Goal: Find specific page/section: Find specific page/section

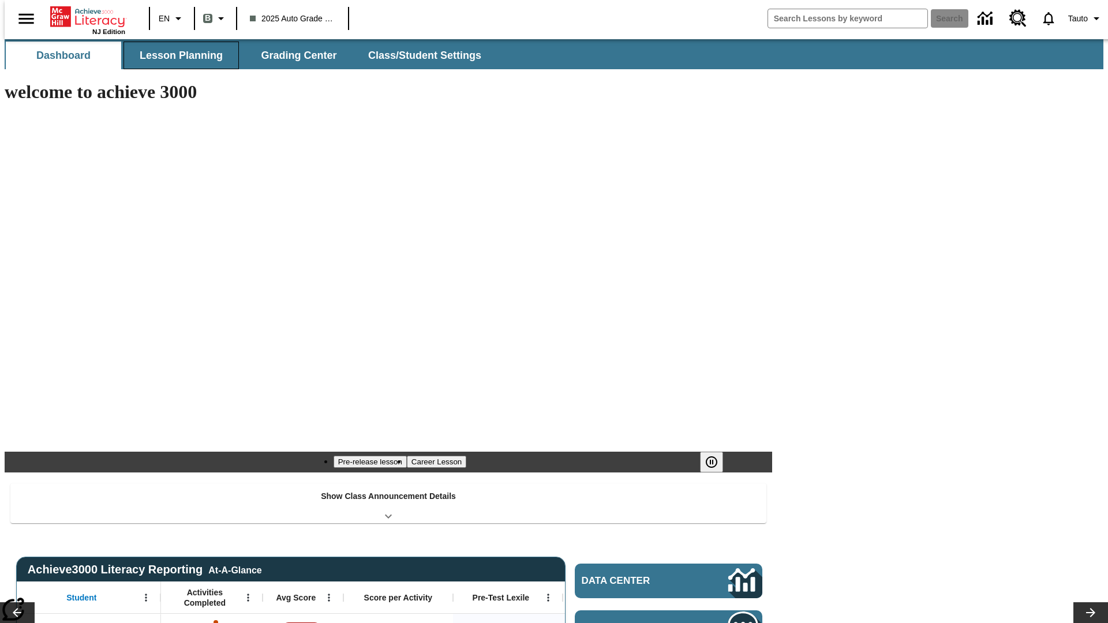
click at [177, 55] on button "Lesson Planning" at bounding box center [180, 56] width 115 height 28
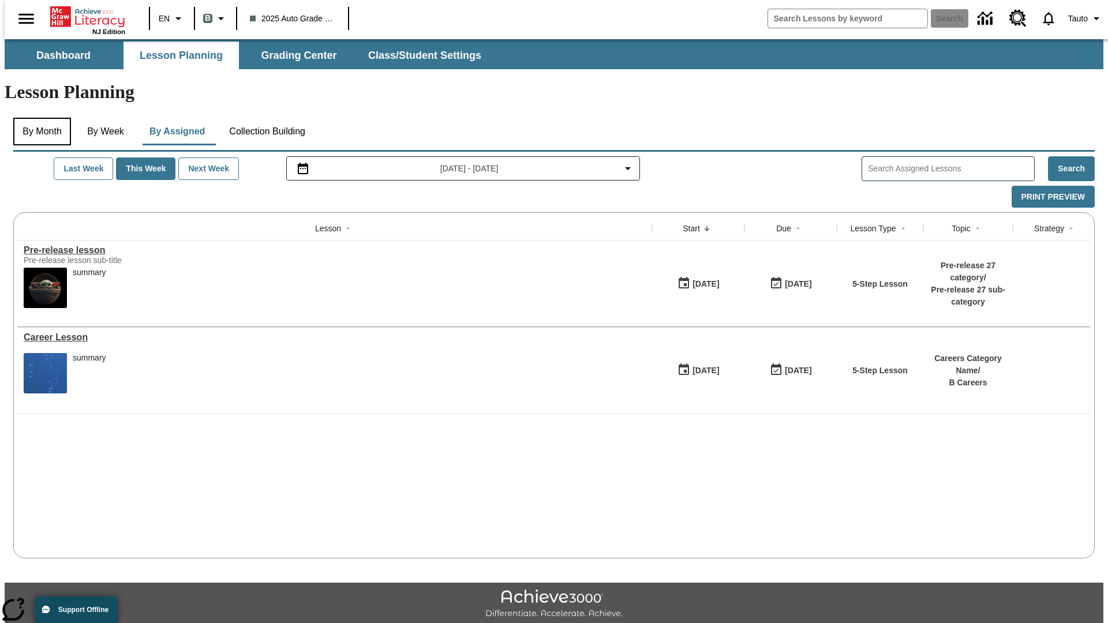
click at [39, 118] on button "By Month" at bounding box center [42, 132] width 58 height 28
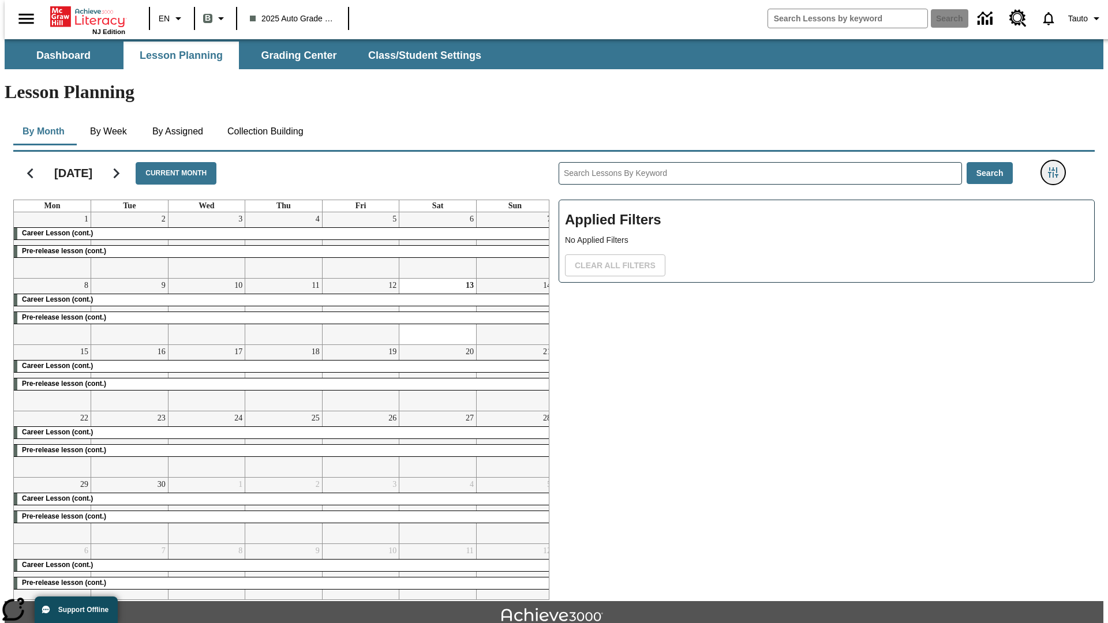
click at [1056, 167] on icon "Filters Side menu" at bounding box center [1053, 172] width 10 height 10
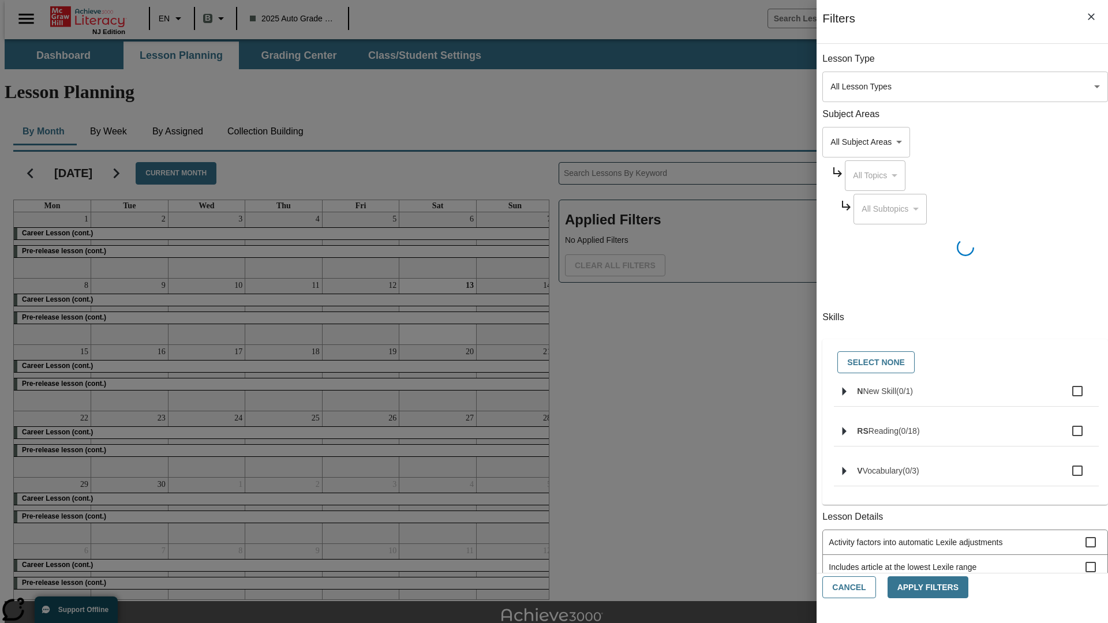
click at [831, 410] on body "Skip to main content NJ Edition EN B 2025 Auto Grade 1 B Search 0 Tauto Dashboa…" at bounding box center [554, 357] width 1099 height 636
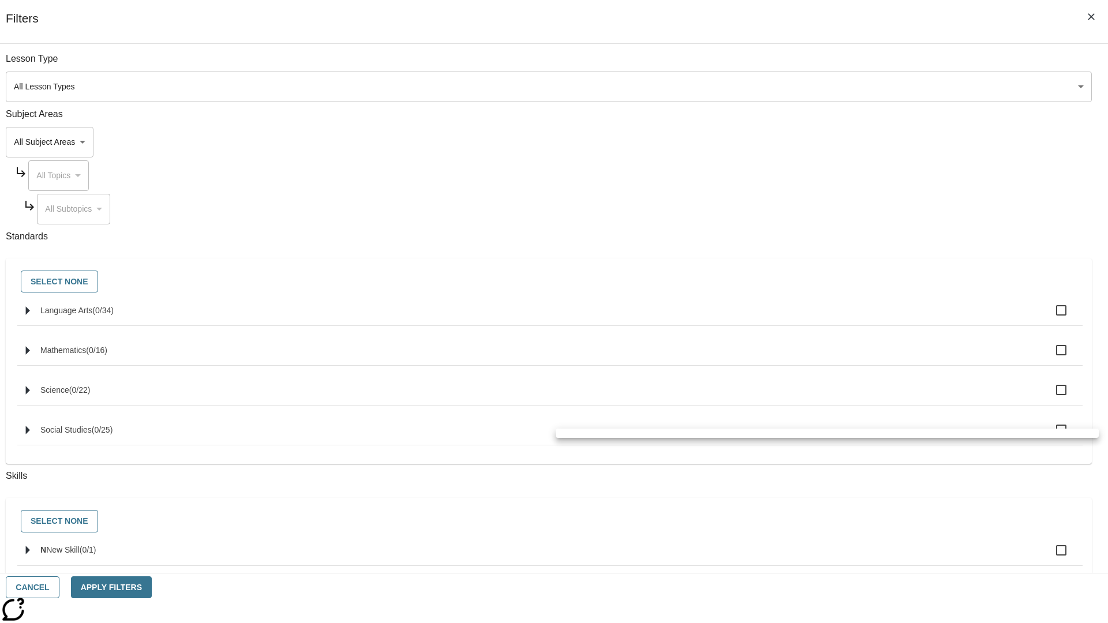
scroll to position [480, 0]
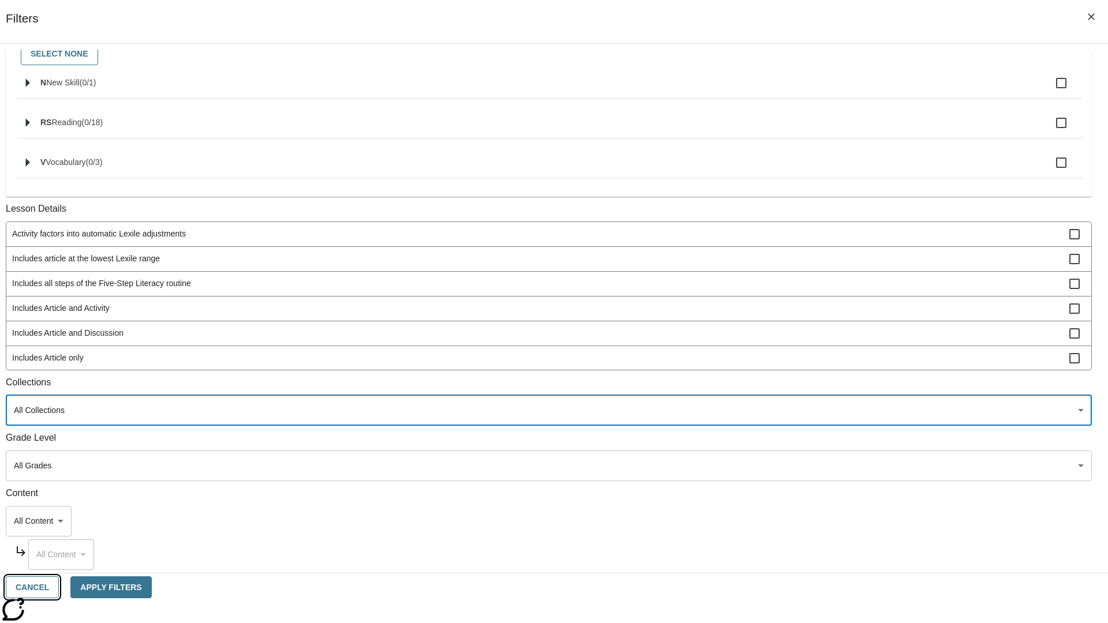
click at [59, 587] on button "Cancel" at bounding box center [32, 587] width 53 height 23
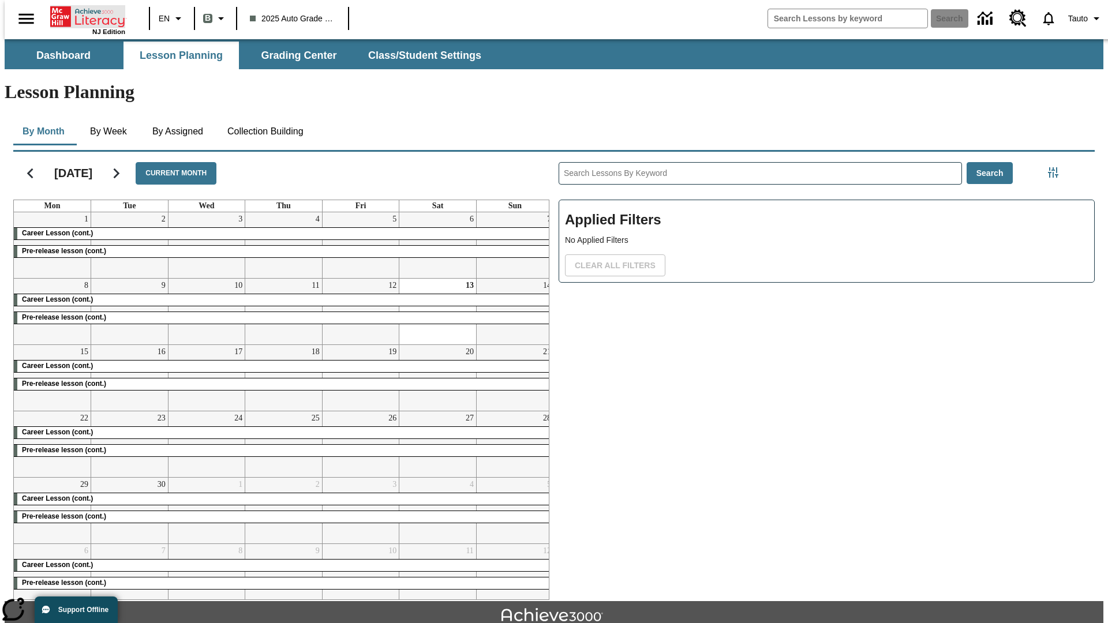
click at [83, 16] on icon "Home" at bounding box center [88, 16] width 77 height 23
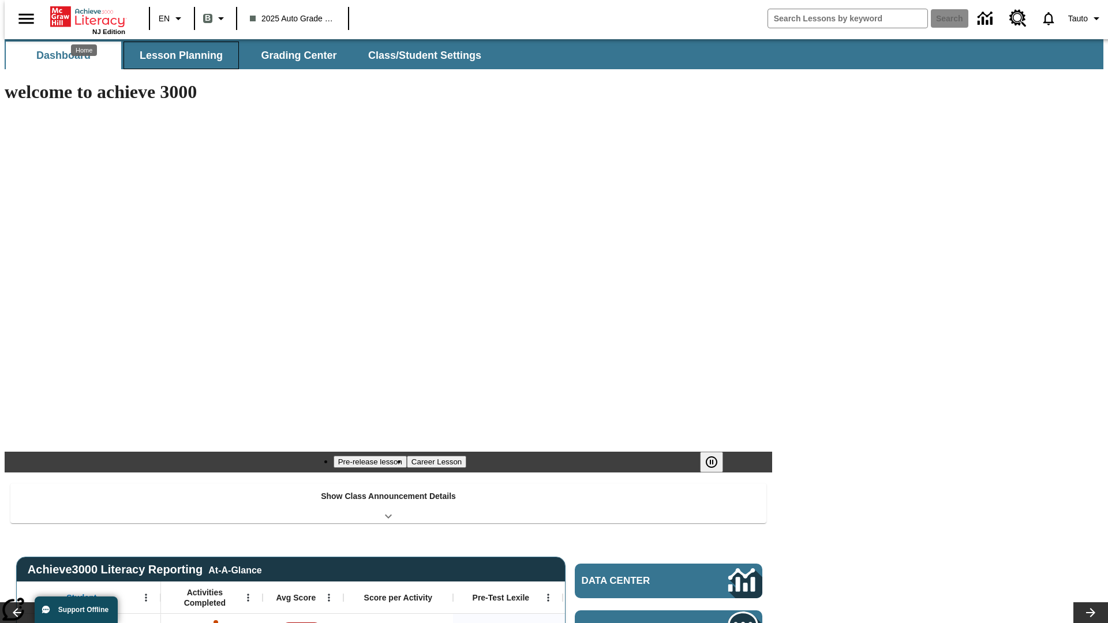
click at [177, 55] on button "Lesson Planning" at bounding box center [180, 56] width 115 height 28
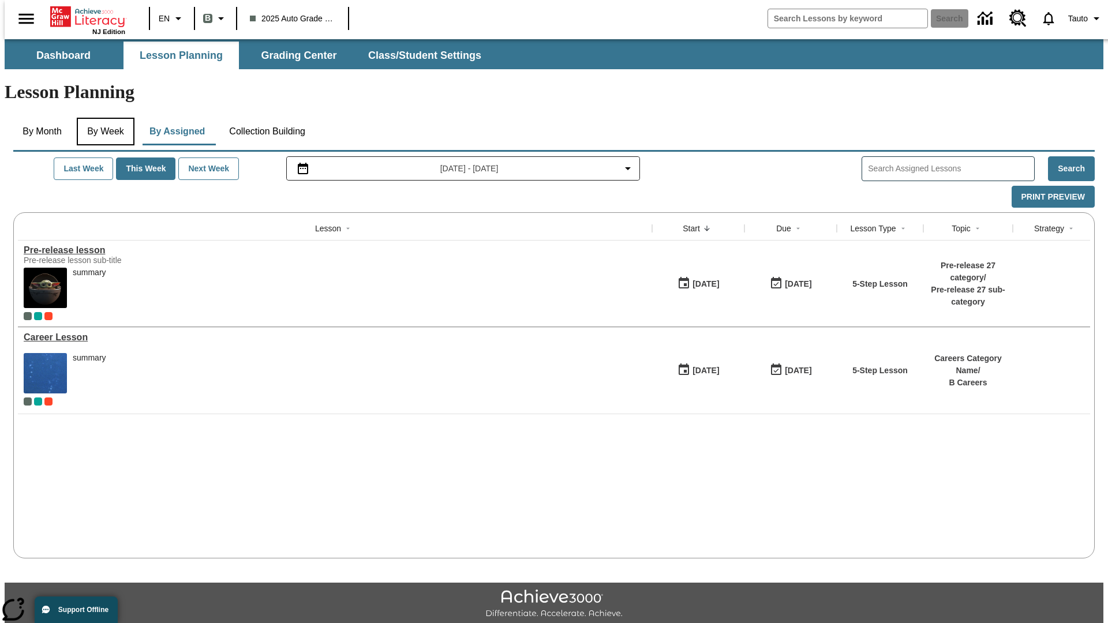
click at [103, 118] on button "By Week" at bounding box center [106, 132] width 58 height 28
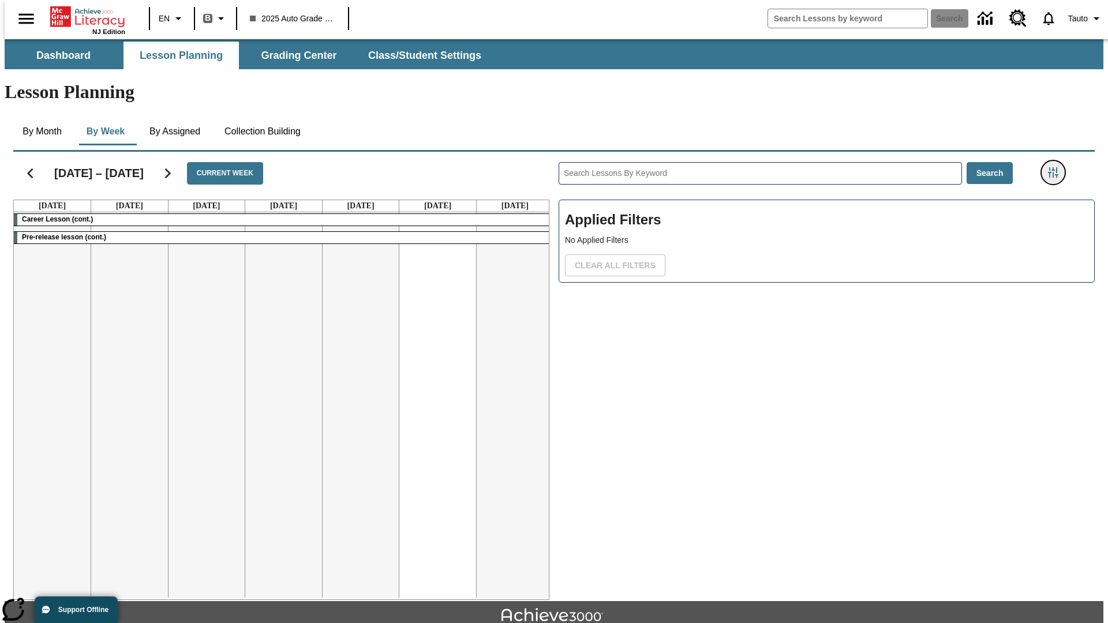
click at [1056, 167] on icon "Filters Side menu" at bounding box center [1053, 172] width 10 height 10
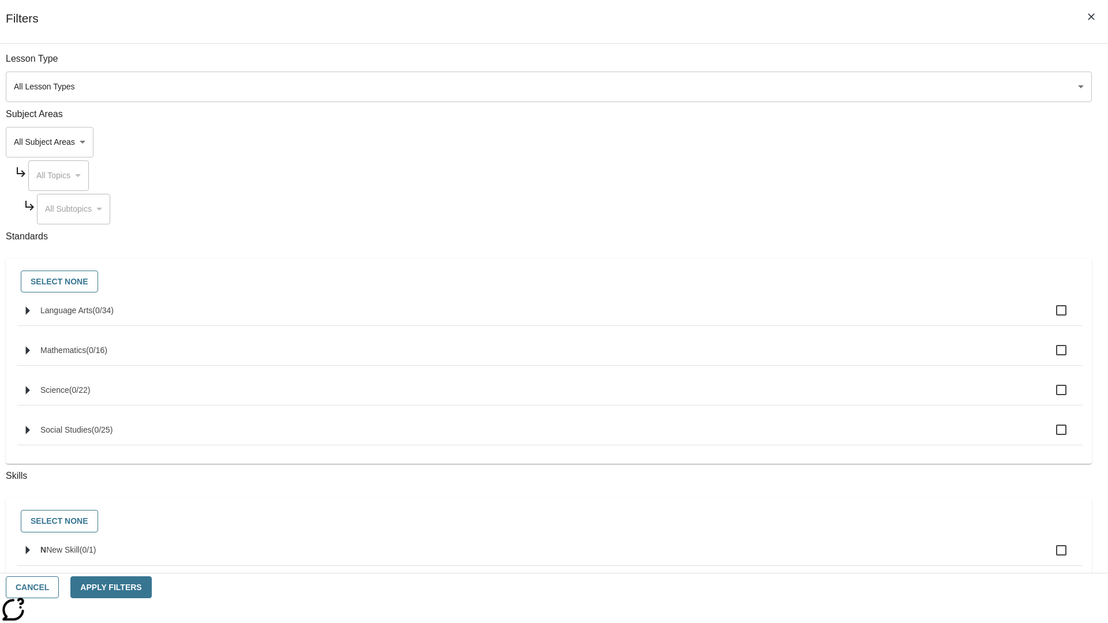
click at [831, 410] on body "Skip to main content NJ Edition EN B 2025 Auto Grade 1 B Search 0 Tauto Dashboa…" at bounding box center [554, 357] width 1099 height 636
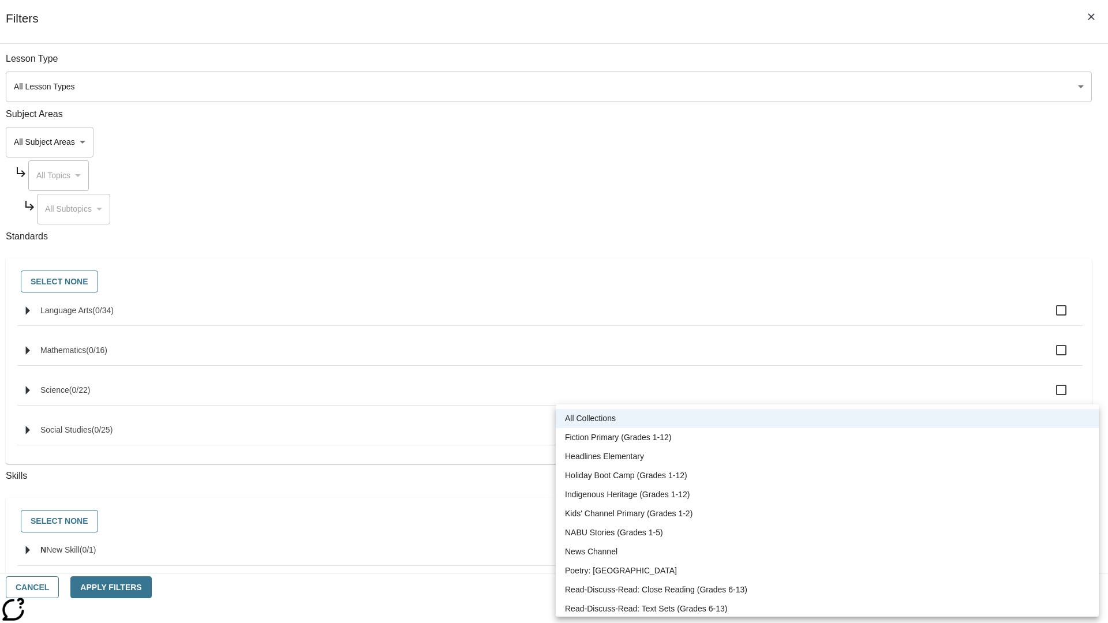
scroll to position [480, 0]
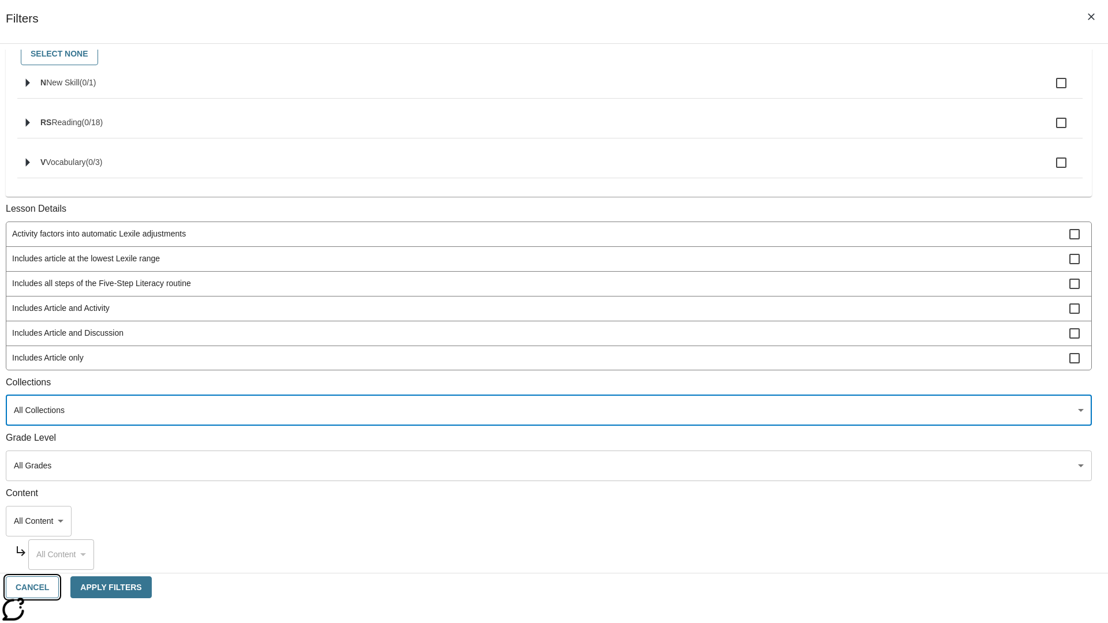
click at [59, 587] on button "Cancel" at bounding box center [32, 587] width 53 height 23
